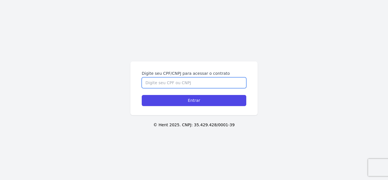
click at [173, 86] on input "Digite seu CPF/CNPJ para acessar o contrato" at bounding box center [194, 82] width 105 height 11
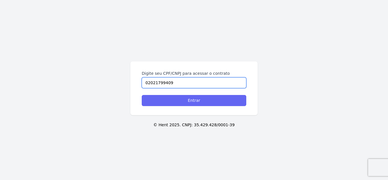
type input "02021799409"
click at [192, 101] on input "Entrar" at bounding box center [194, 100] width 105 height 11
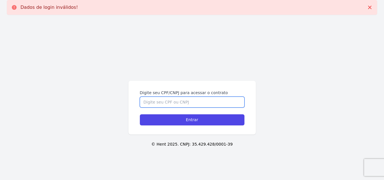
click at [182, 103] on input "Digite seu CPF/CNPJ para acessar o contrato" at bounding box center [192, 102] width 105 height 11
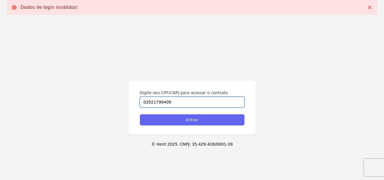
type input "02021799409"
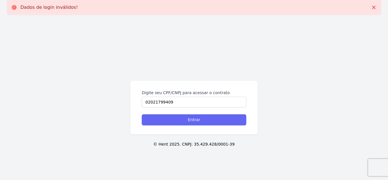
click at [191, 121] on div "Digite seu CPF/CNPJ para acessar o contrato 02021799409 Entrar © Hent 2025. CNP…" at bounding box center [194, 109] width 388 height 180
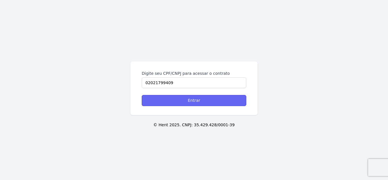
click at [196, 102] on input "Entrar" at bounding box center [194, 100] width 105 height 11
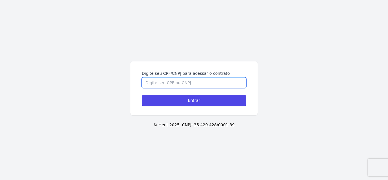
click at [181, 82] on input "Digite seu CPF/CNPJ para acessar o contrato" at bounding box center [194, 82] width 105 height 11
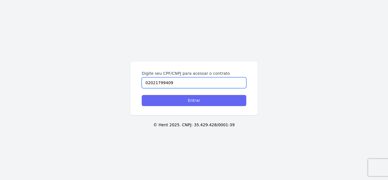
type input "02021799409"
click at [186, 100] on input "Entrar" at bounding box center [194, 100] width 105 height 11
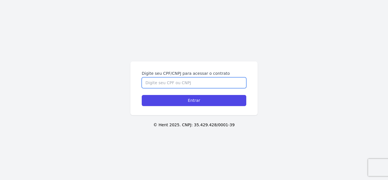
click at [180, 83] on input "Digite seu CPF/CNPJ para acessar o contrato" at bounding box center [194, 82] width 105 height 11
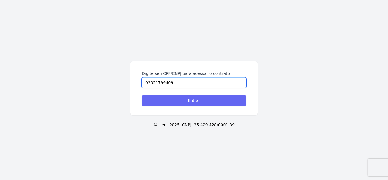
type input "02021799409"
click at [193, 103] on input "Entrar" at bounding box center [194, 100] width 105 height 11
